Goal: Task Accomplishment & Management: Use online tool/utility

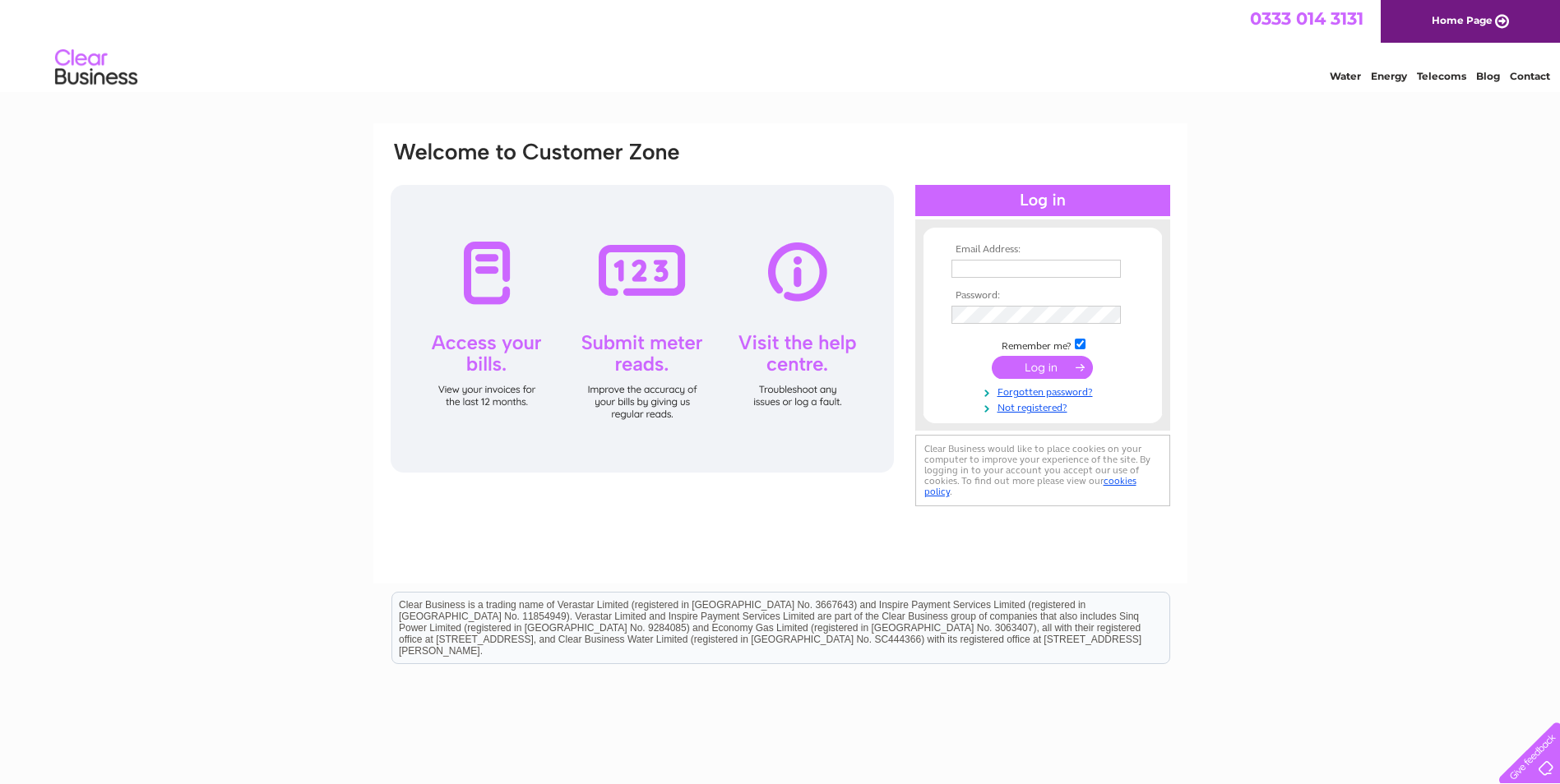
click at [973, 265] on input "text" at bounding box center [1036, 269] width 169 height 18
type input "arobertson@cooponcarse.co.uk"
click at [1031, 366] on input "submit" at bounding box center [1042, 369] width 101 height 23
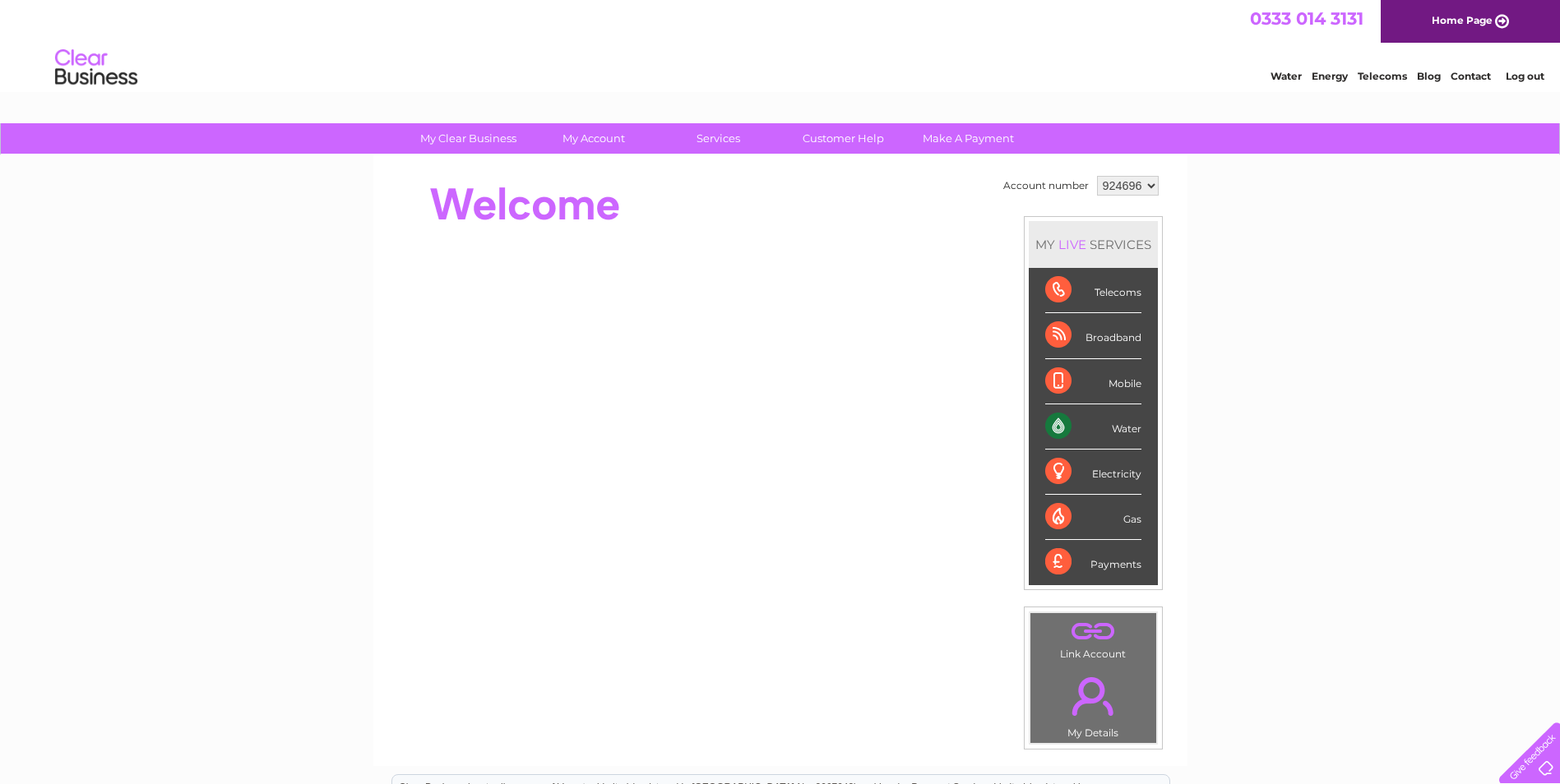
click at [1114, 429] on div "Water" at bounding box center [1092, 426] width 97 height 45
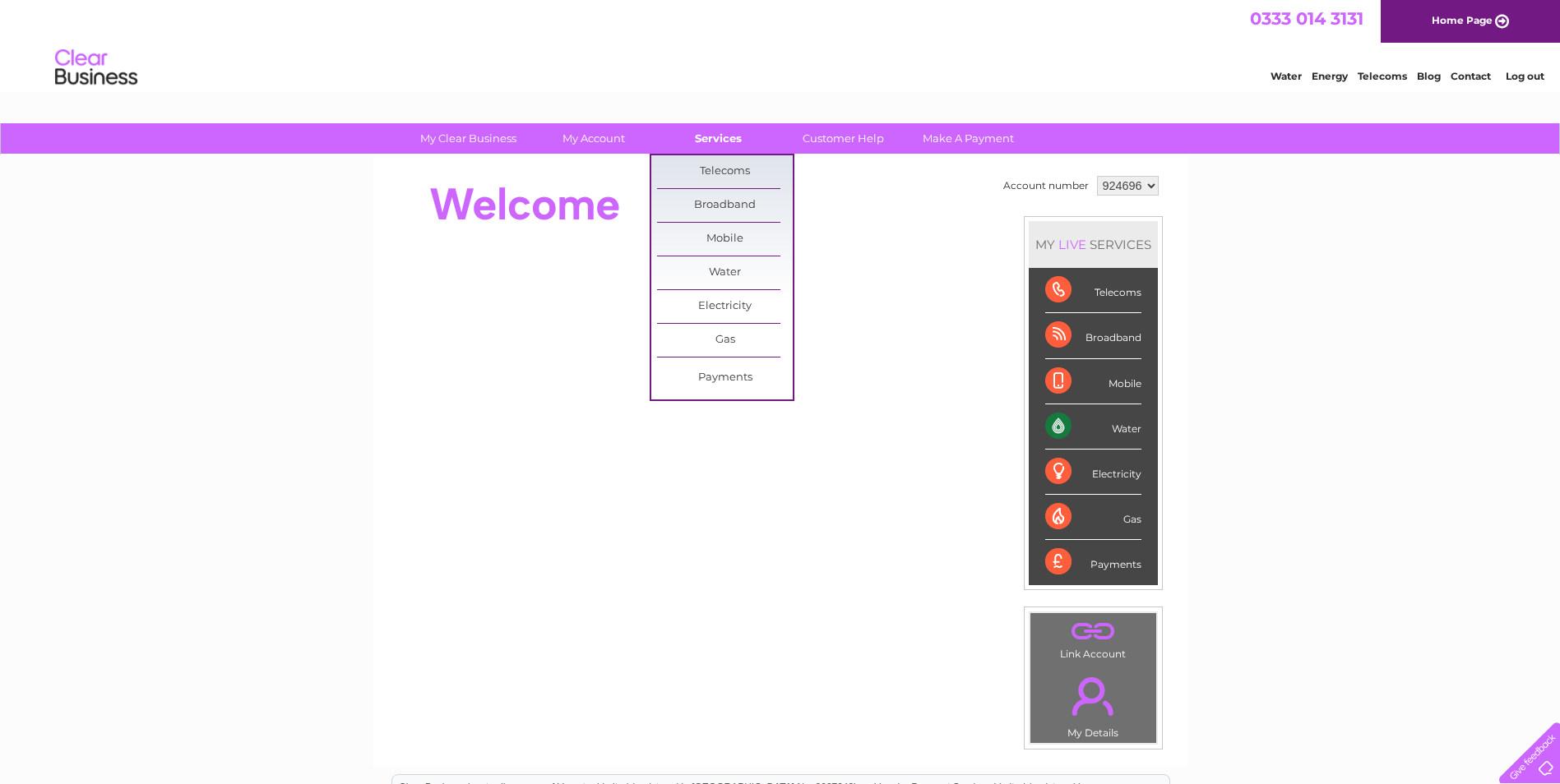
click at [716, 133] on link "Services" at bounding box center [719, 138] width 136 height 31
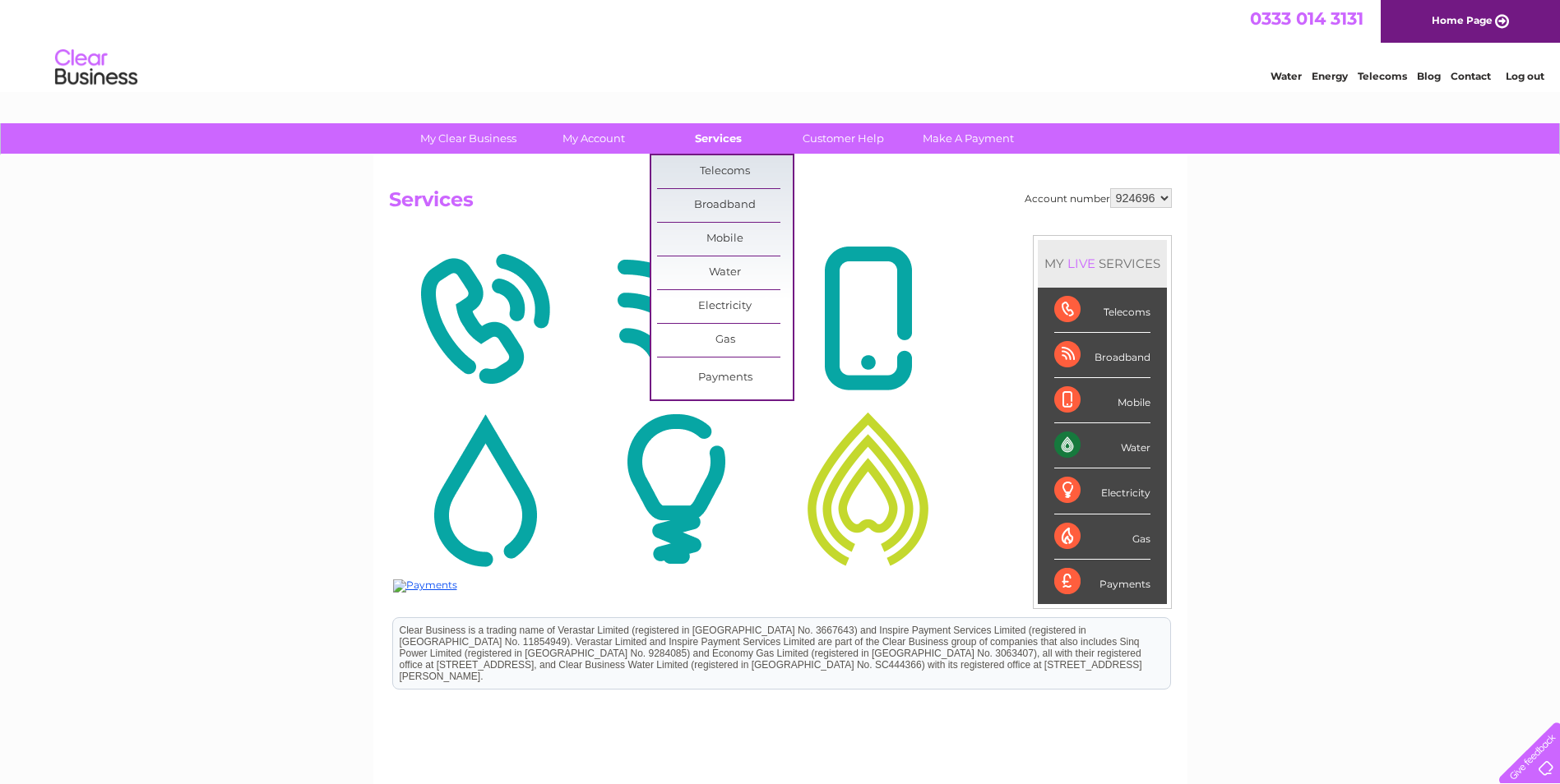
click at [716, 133] on link "Services" at bounding box center [719, 138] width 136 height 31
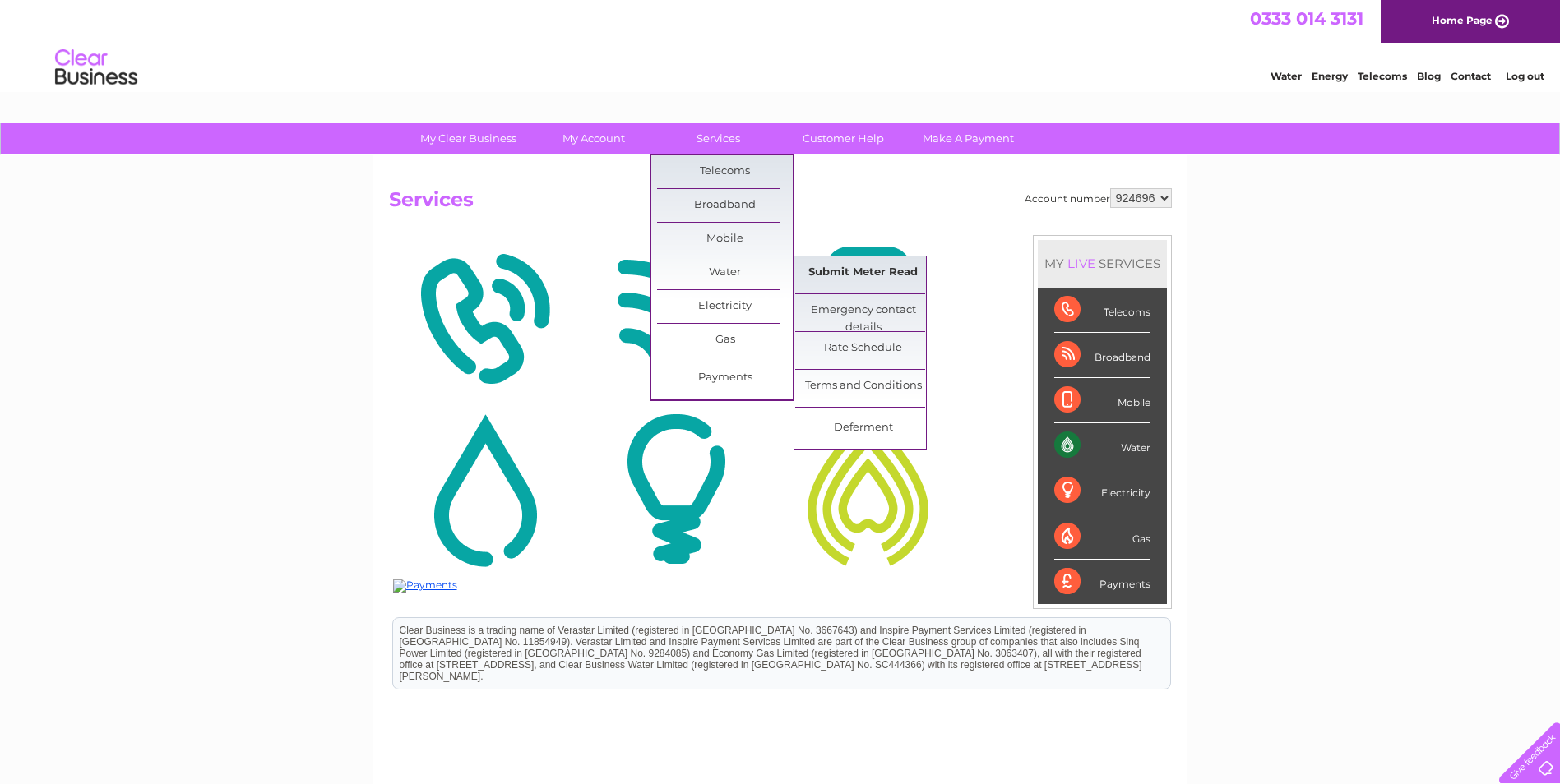
click at [853, 275] on link "Submit Meter Read" at bounding box center [863, 272] width 136 height 33
click at [854, 273] on link "Submit Meter Read" at bounding box center [863, 272] width 136 height 33
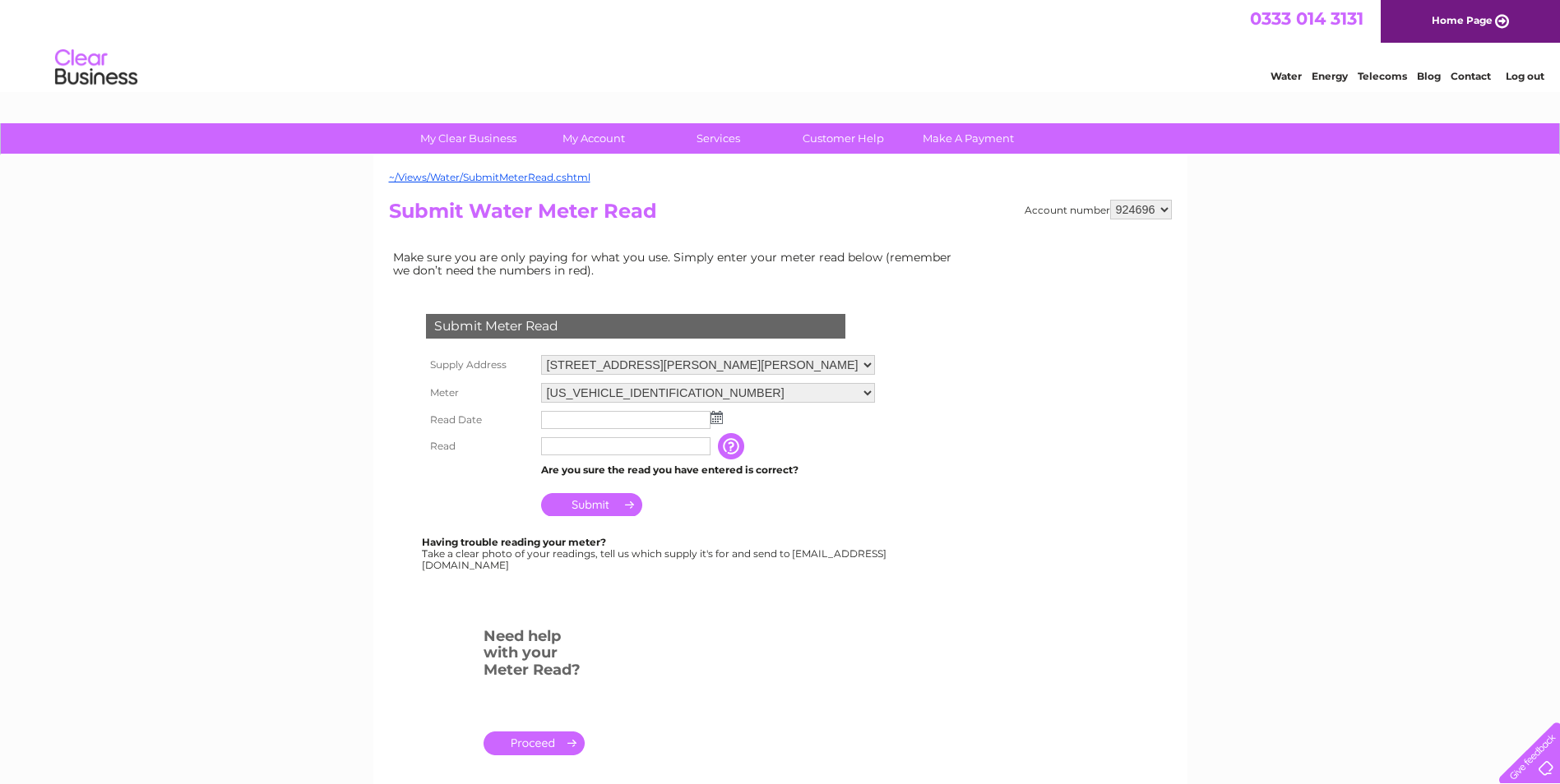
click at [717, 417] on img at bounding box center [717, 416] width 12 height 13
click at [580, 487] on link "1" at bounding box center [582, 489] width 26 height 16
type input "2025/09/01"
click at [561, 444] on input "text" at bounding box center [627, 447] width 171 height 20
click at [581, 452] on input "text" at bounding box center [627, 447] width 171 height 20
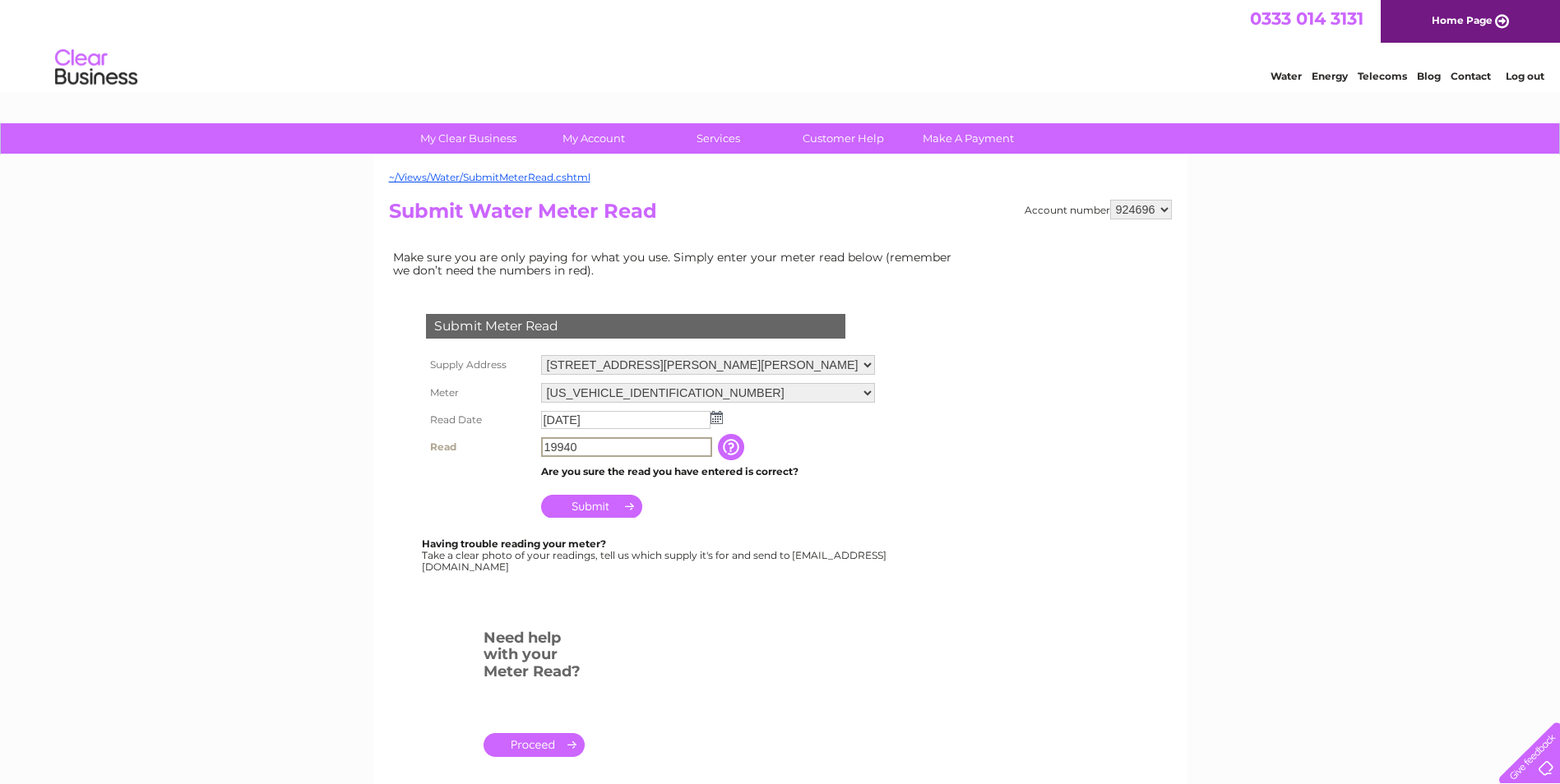
type input "19940"
click at [582, 505] on input "Submit" at bounding box center [591, 506] width 101 height 23
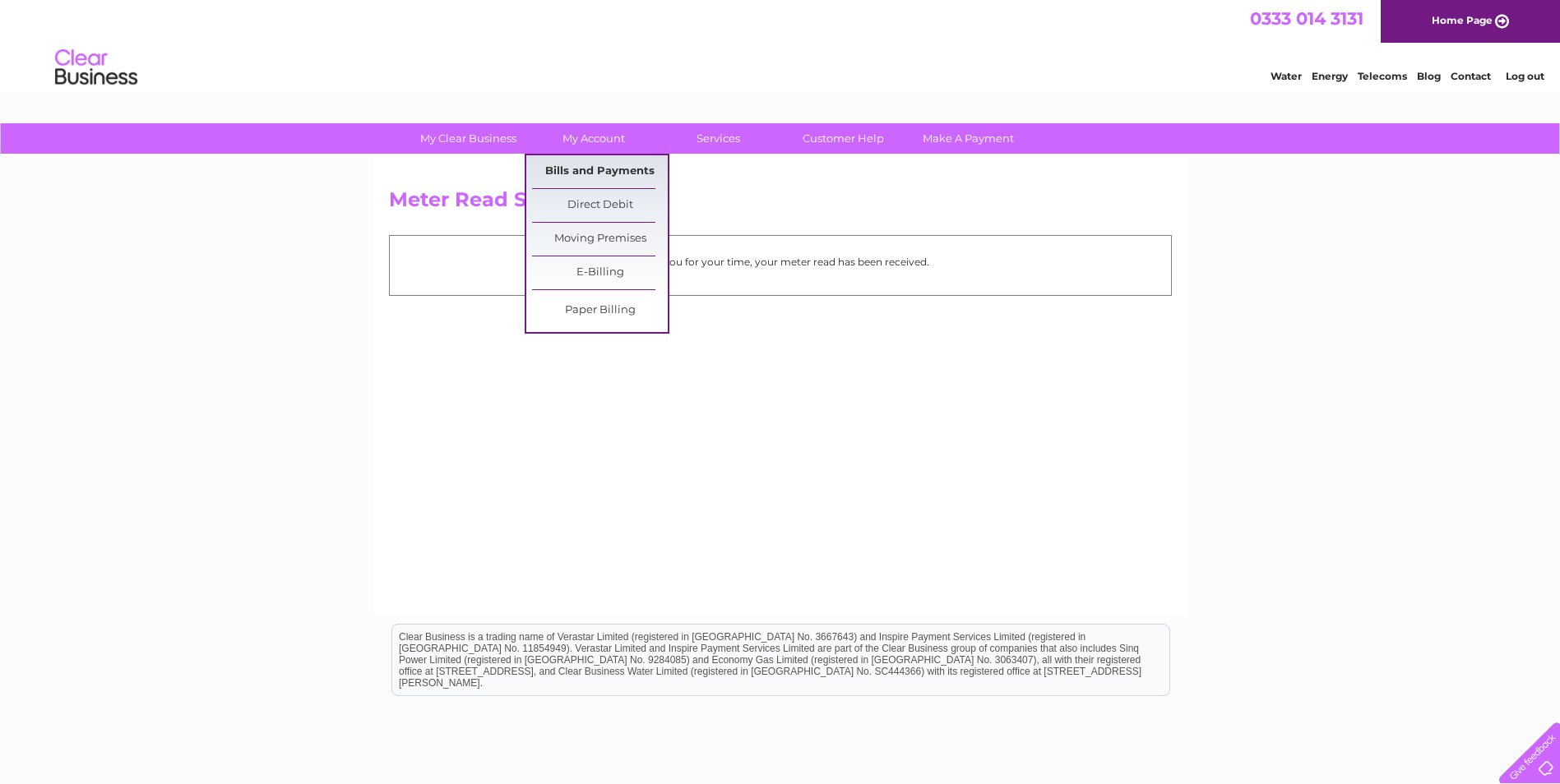
click at [604, 167] on link "Bills and Payments" at bounding box center [600, 171] width 136 height 33
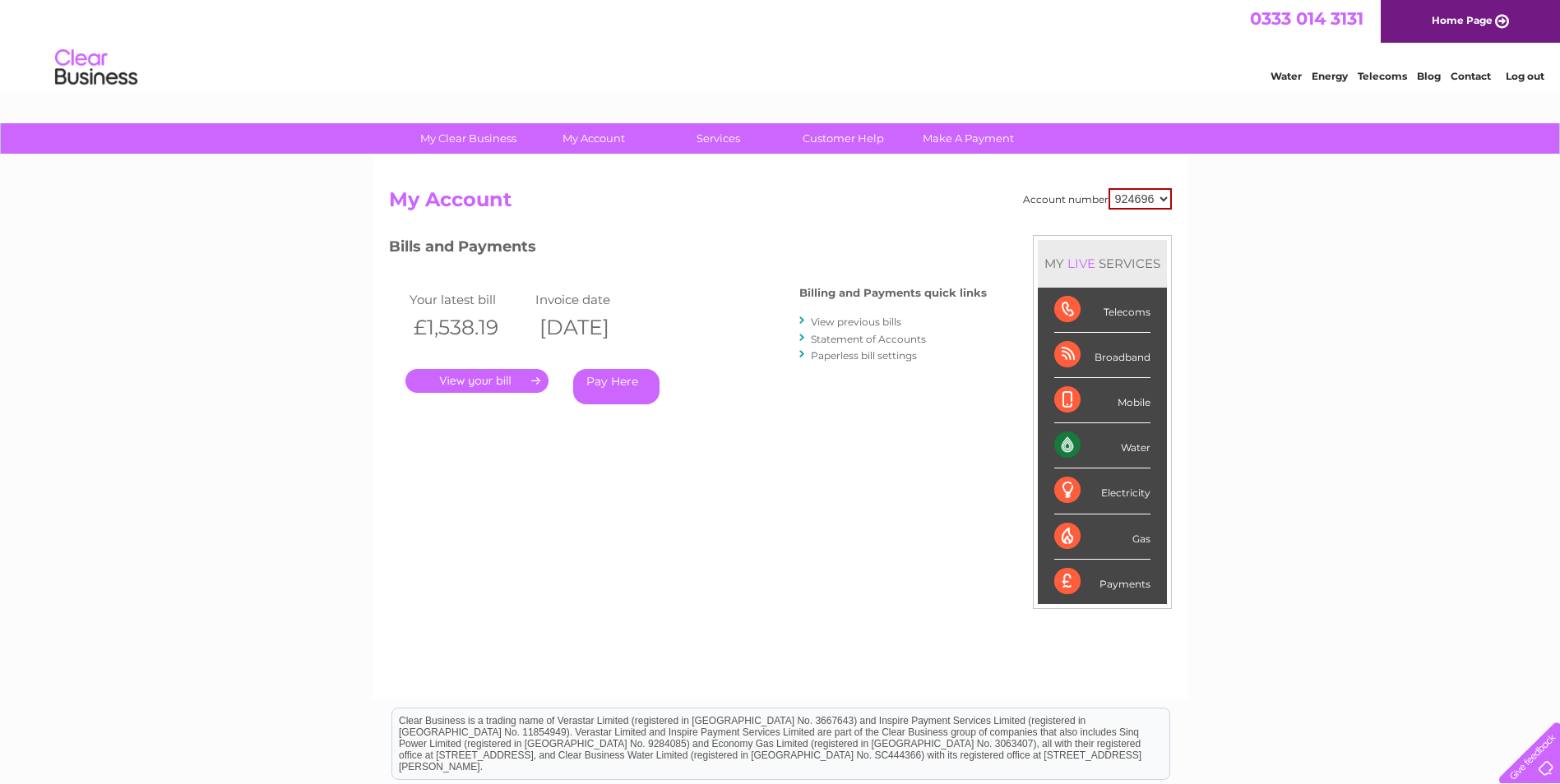
click at [435, 374] on link "." at bounding box center [477, 381] width 144 height 24
